Goal: Task Accomplishment & Management: Complete application form

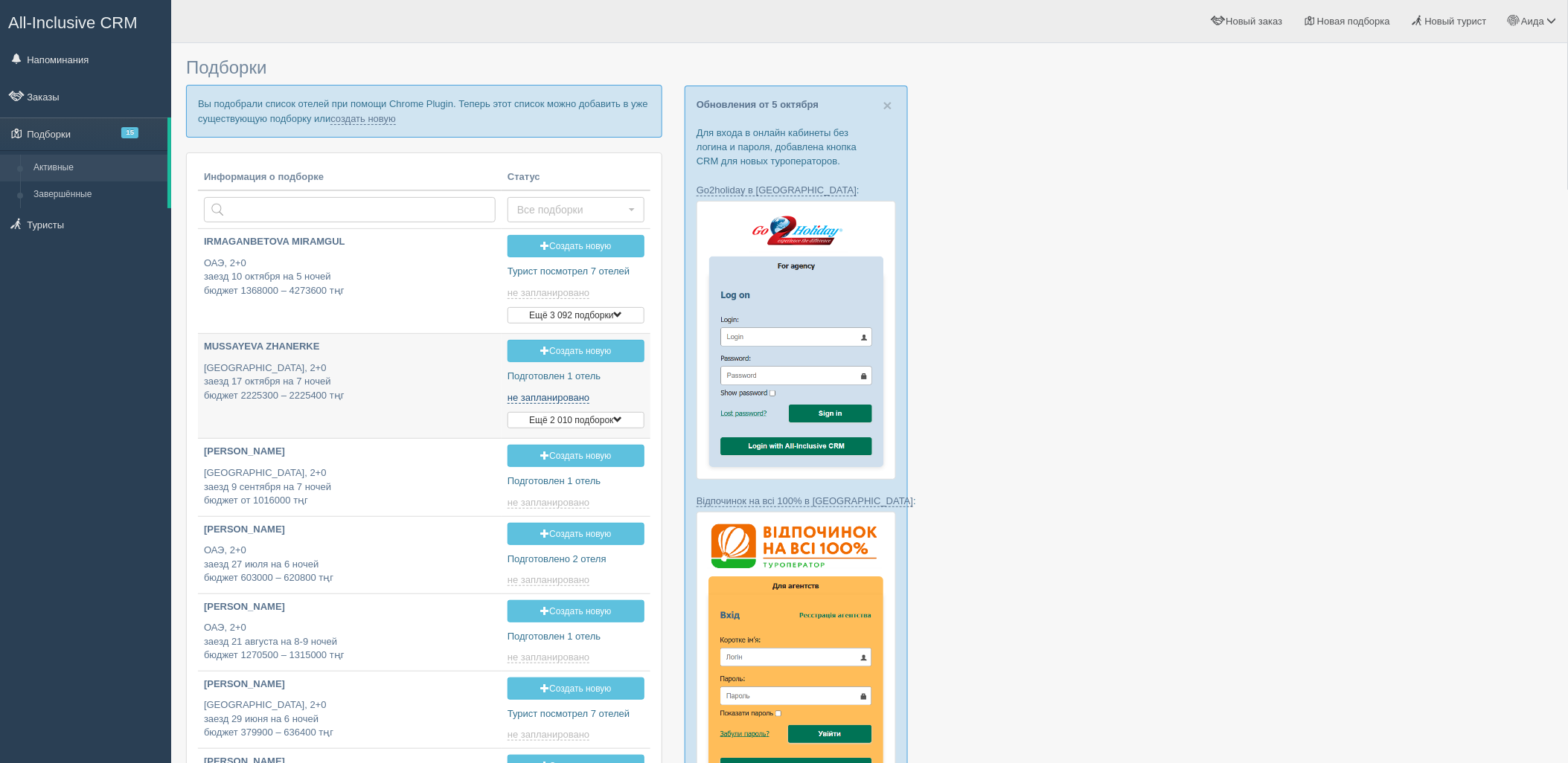
type input "2025-10-07 18:25"
type input "2025-10-07 22:00"
type input "2025-10-07 14:05"
click at [351, 116] on link "создать новую" at bounding box center [363, 118] width 66 height 12
type input "2025-10-07 14:05"
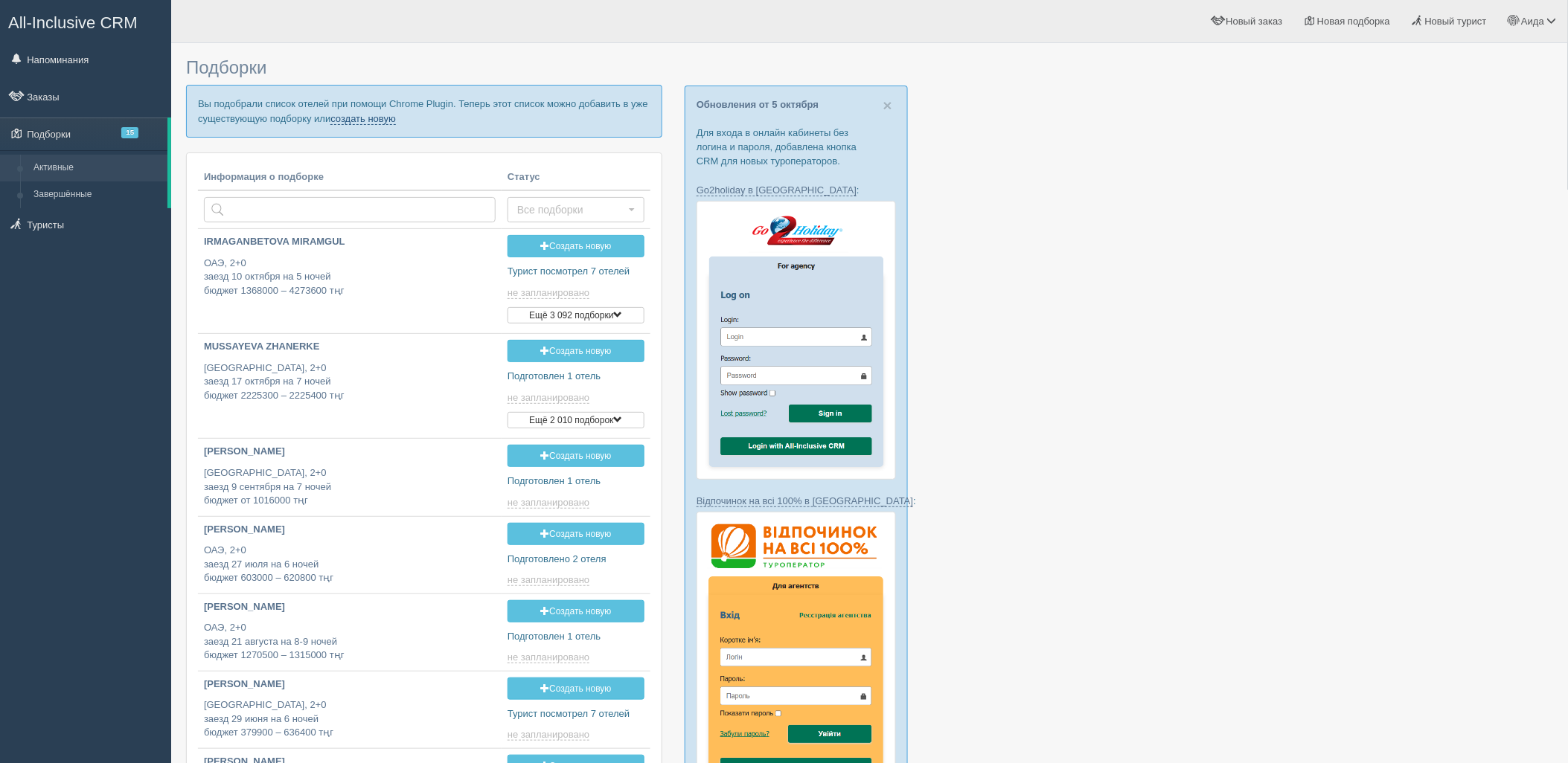
click at [376, 120] on link "создать новую" at bounding box center [363, 118] width 66 height 12
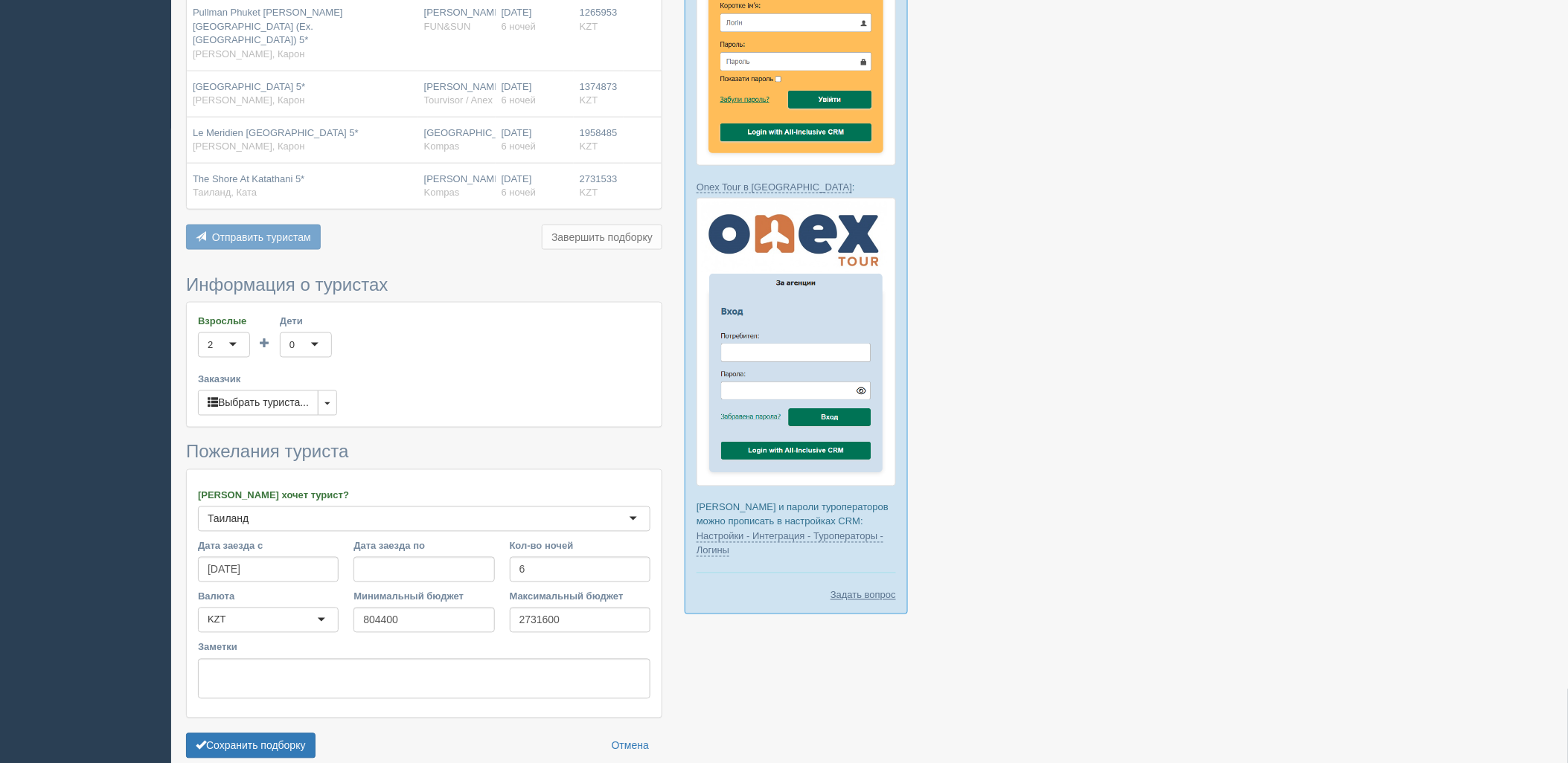
scroll to position [693, 0]
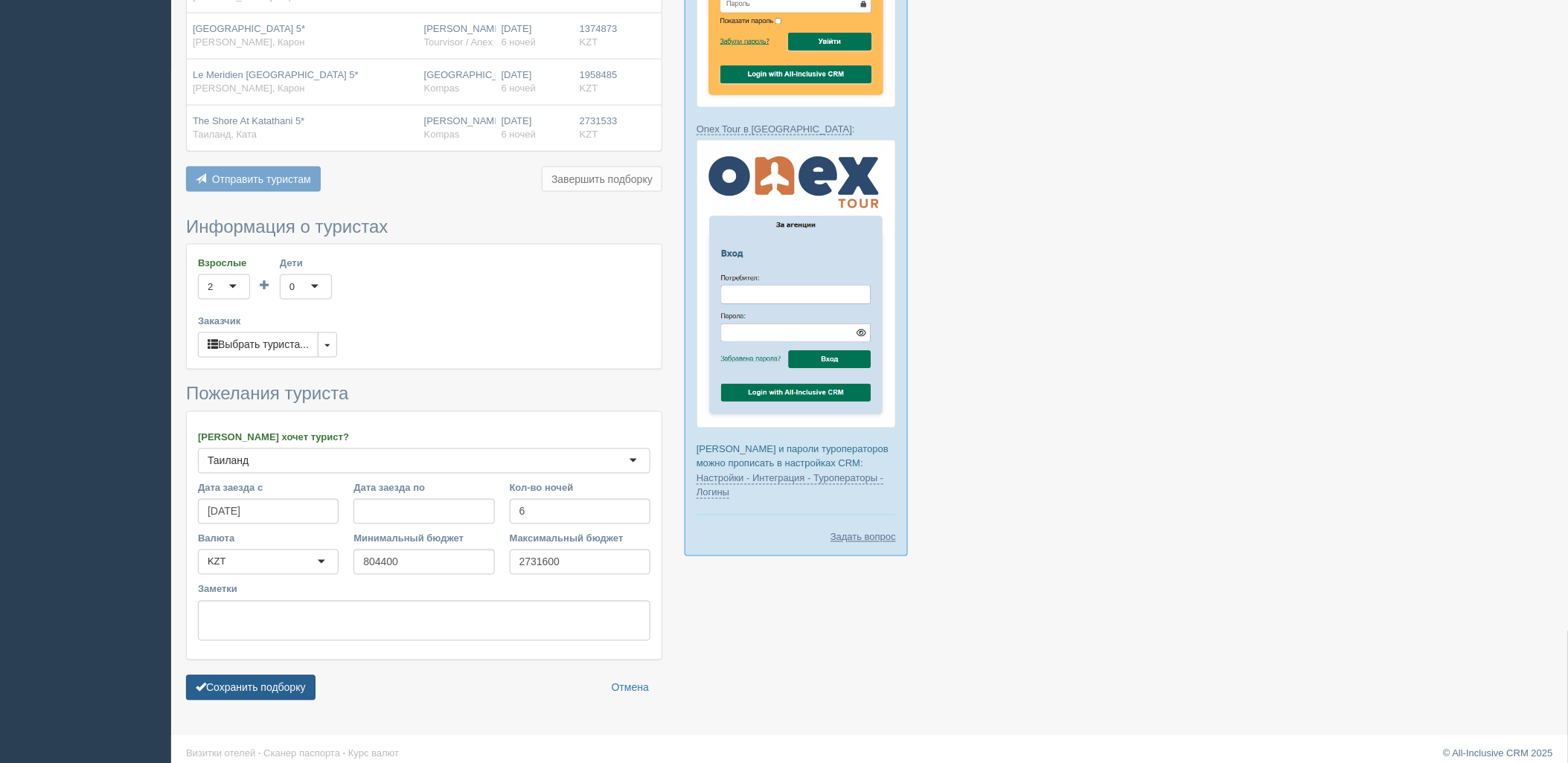
click at [264, 678] on button "Сохранить подборку" at bounding box center [251, 688] width 130 height 25
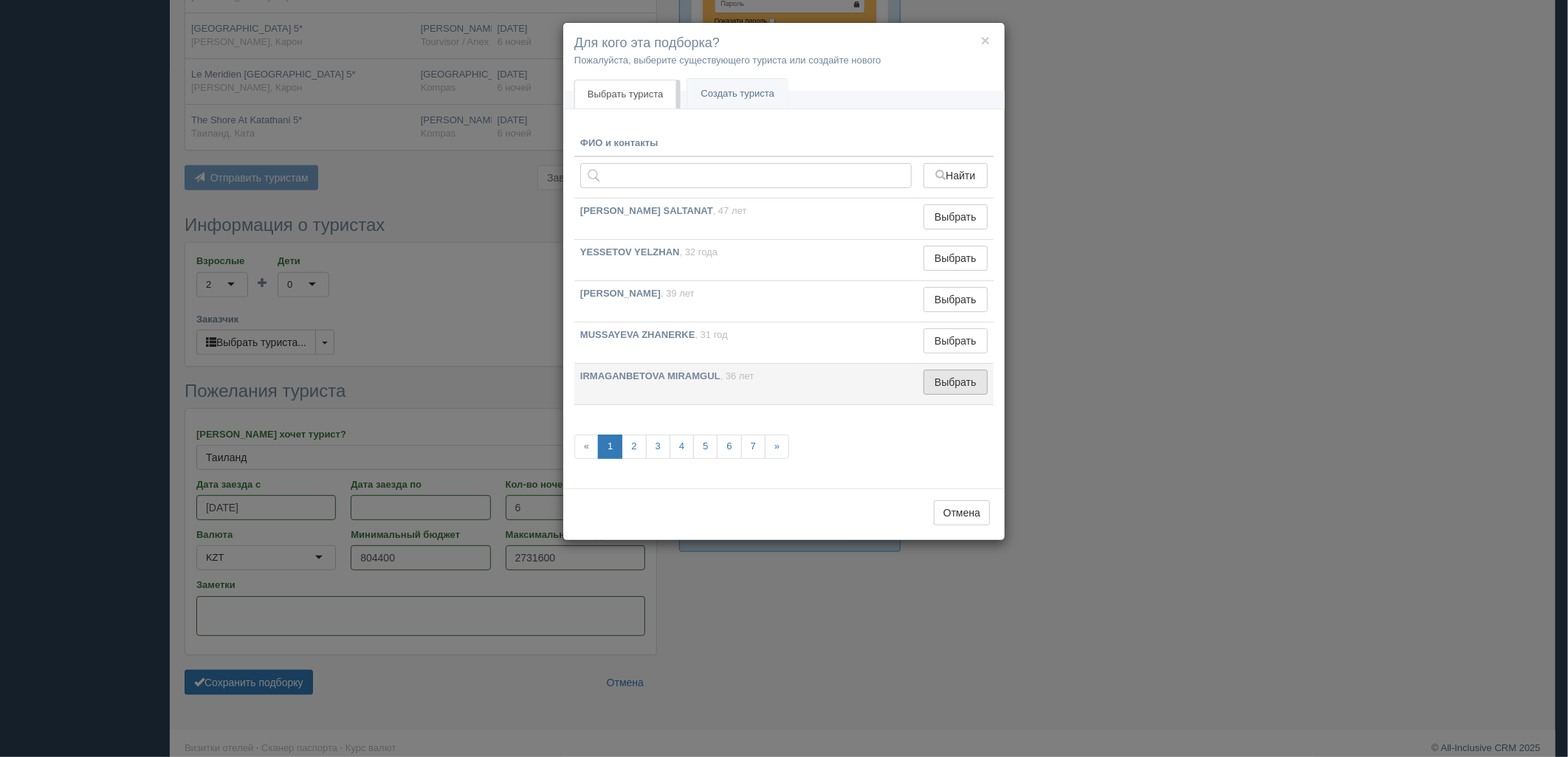
click at [965, 385] on button "Выбрать" at bounding box center [956, 382] width 64 height 25
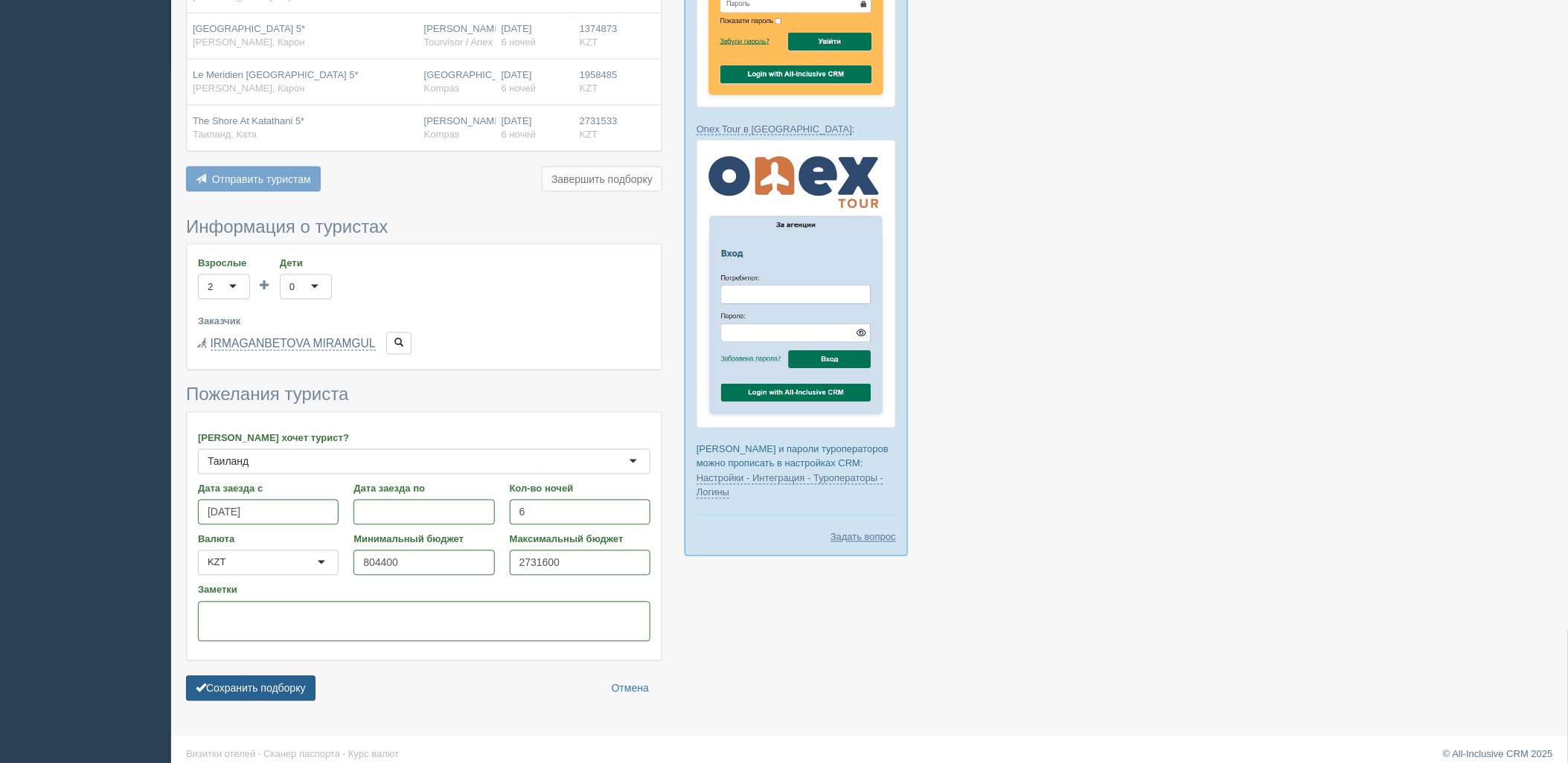
click at [299, 678] on button "Сохранить подборку" at bounding box center [251, 689] width 130 height 25
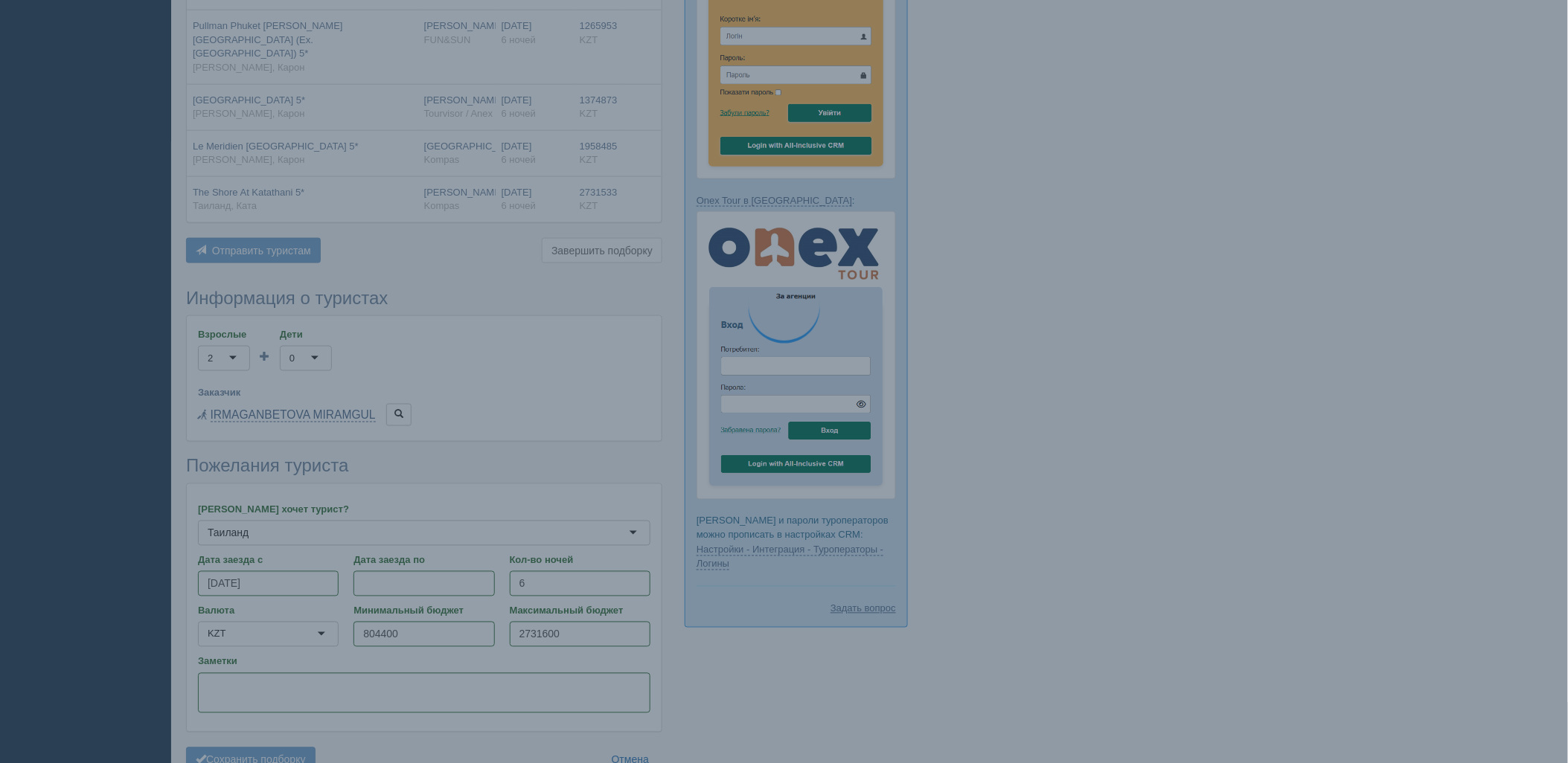
scroll to position [361, 0]
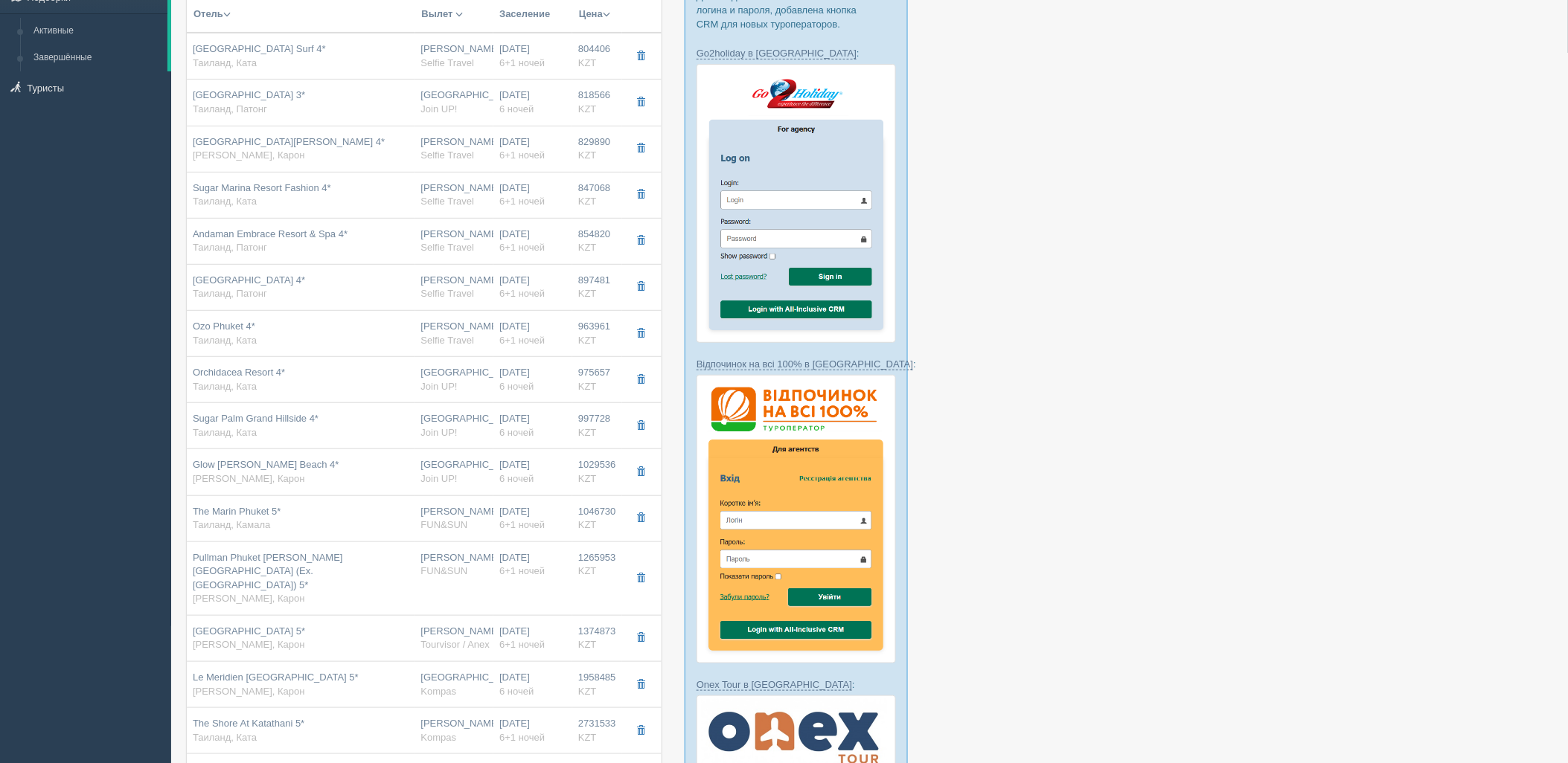
scroll to position [233, 0]
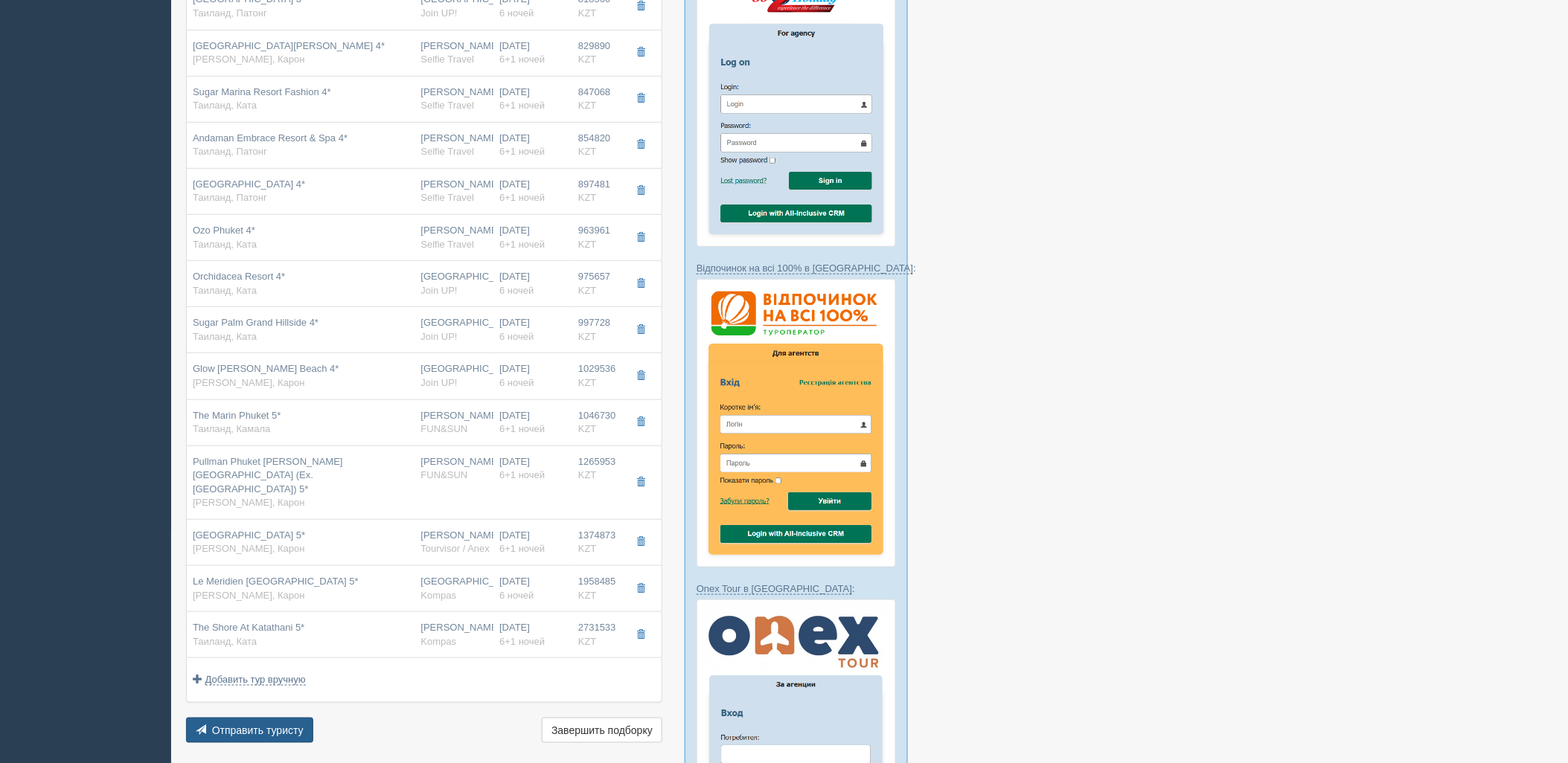
click at [277, 724] on span "Отправить туристу" at bounding box center [258, 730] width 91 height 12
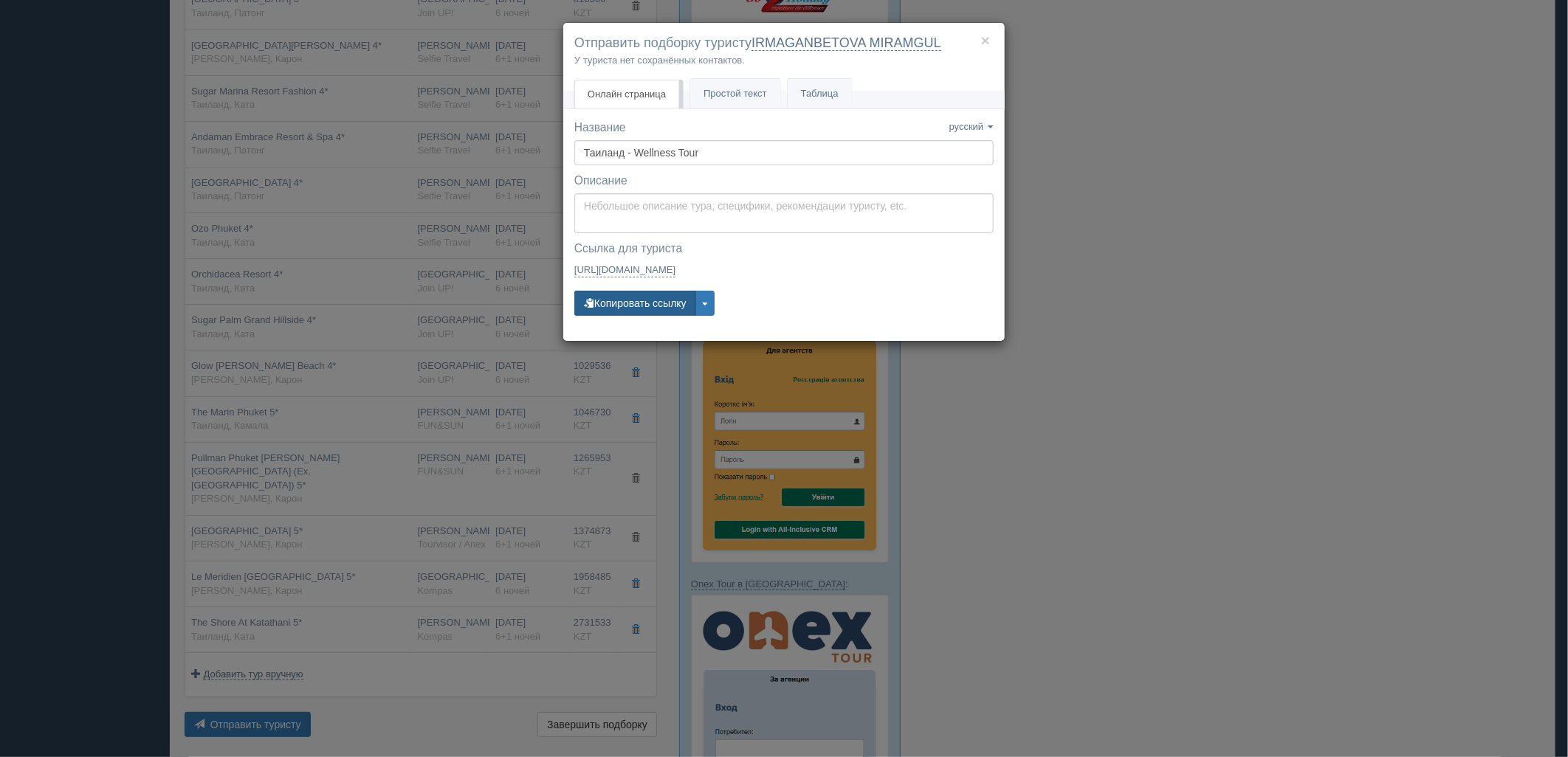
click at [631, 320] on div "Название Название сохранено русский english eesti latviešu polski українська ру…" at bounding box center [784, 224] width 419 height 211
drag, startPoint x: 631, startPoint y: 298, endPoint x: 630, endPoint y: 311, distance: 13.0
click at [632, 298] on button "Копировать ссылку" at bounding box center [635, 303] width 122 height 25
click at [1251, 316] on div "× Отправить подборку туристу IRMAGANBETOVA MIRAMGUL У туриста нет сохранённых к…" at bounding box center [784, 378] width 1568 height 757
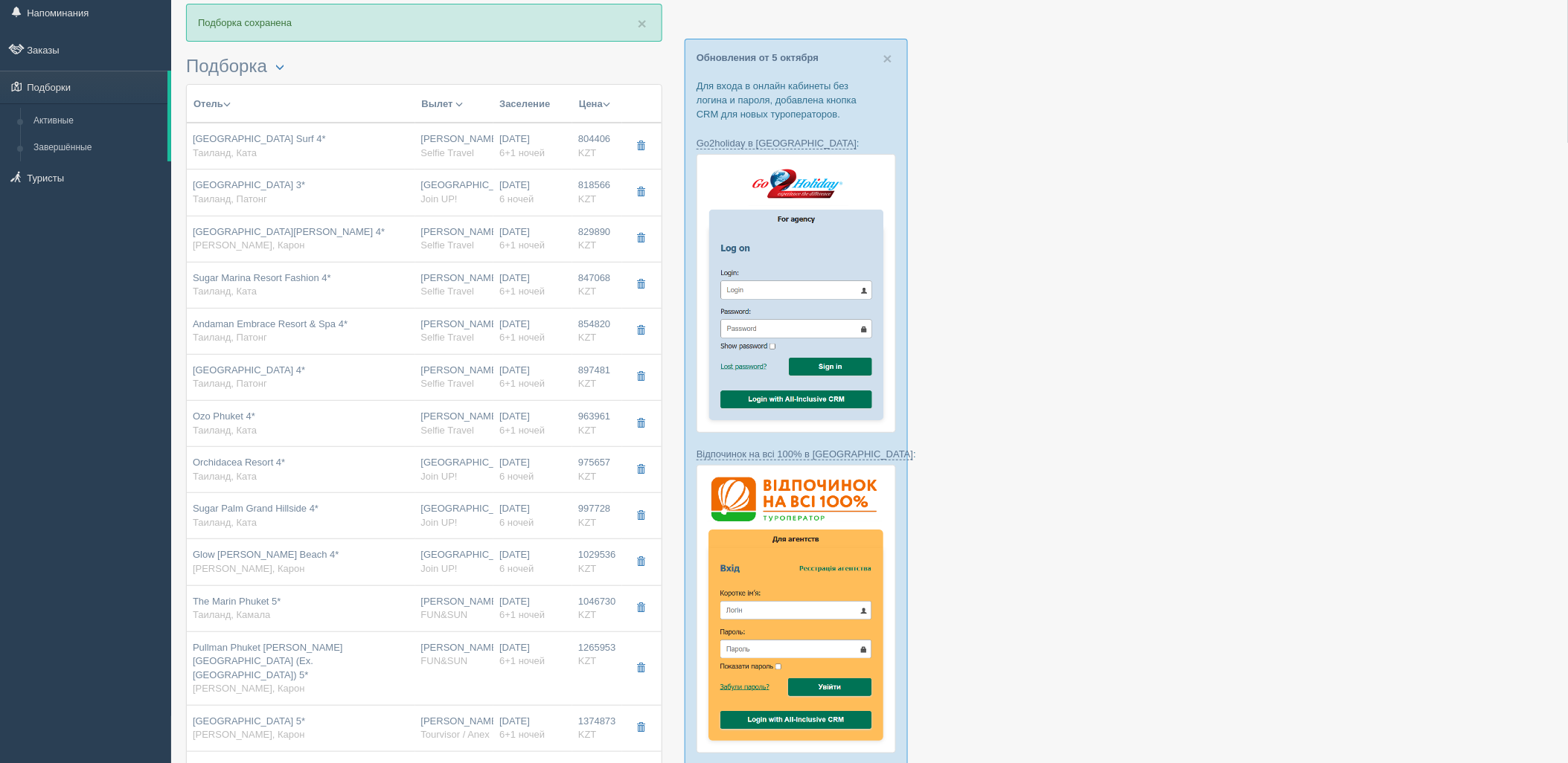
scroll to position [0, 0]
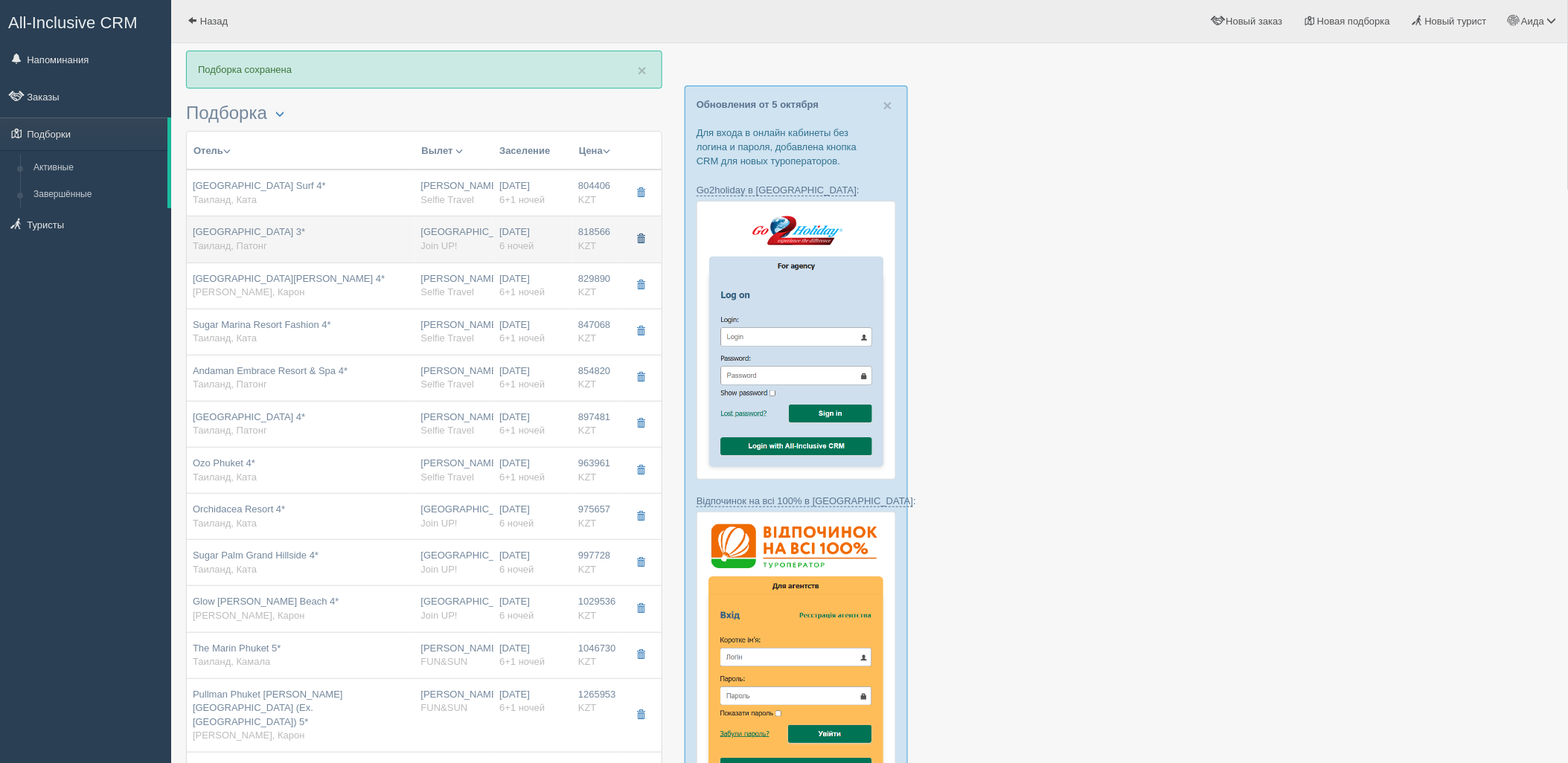
click at [650, 239] on button "button" at bounding box center [640, 239] width 25 height 22
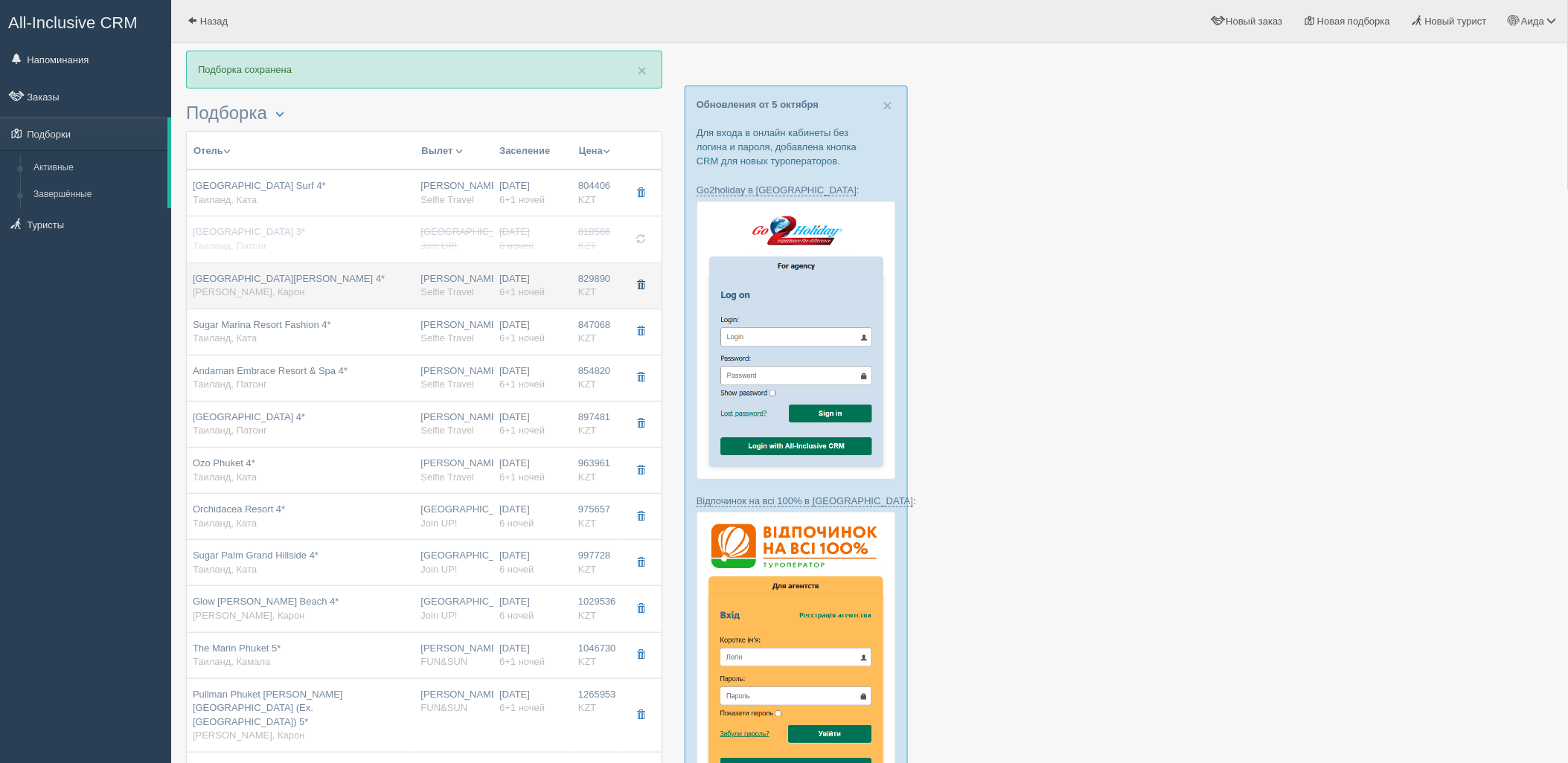
click at [643, 291] on button "button" at bounding box center [640, 285] width 25 height 22
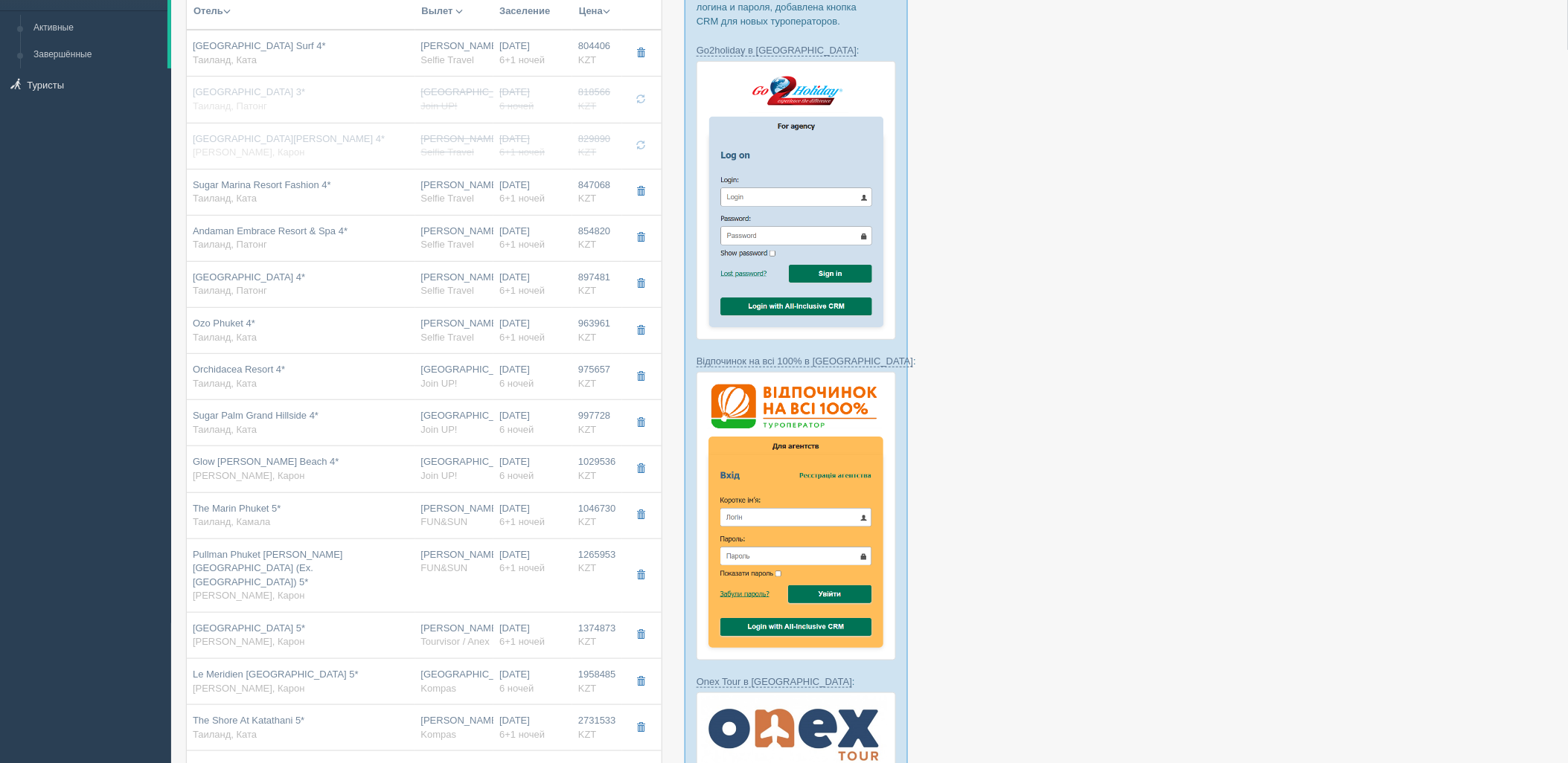
scroll to position [162, 0]
